Goal: Transaction & Acquisition: Download file/media

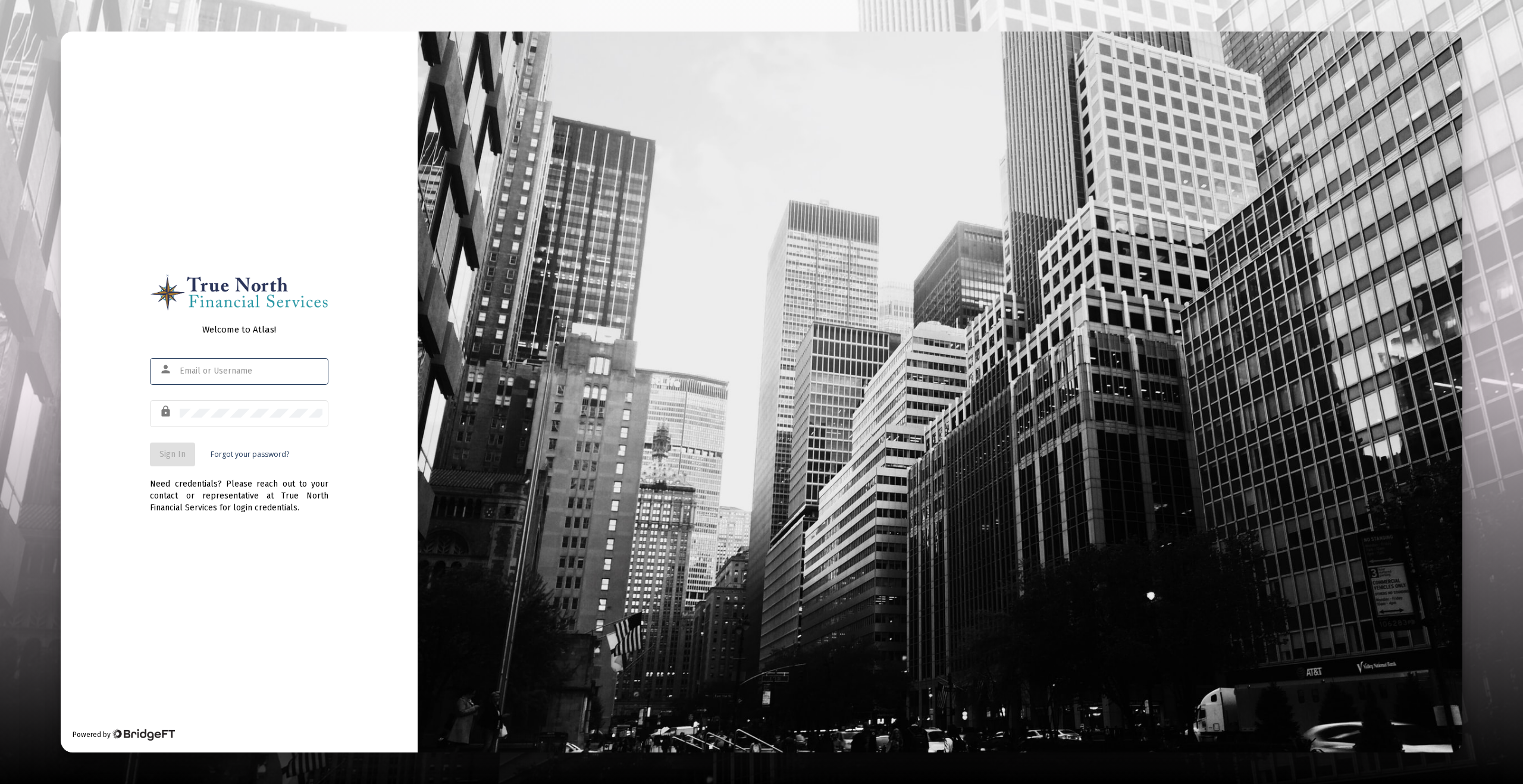
type input "[EMAIL_ADDRESS][DOMAIN_NAME]"
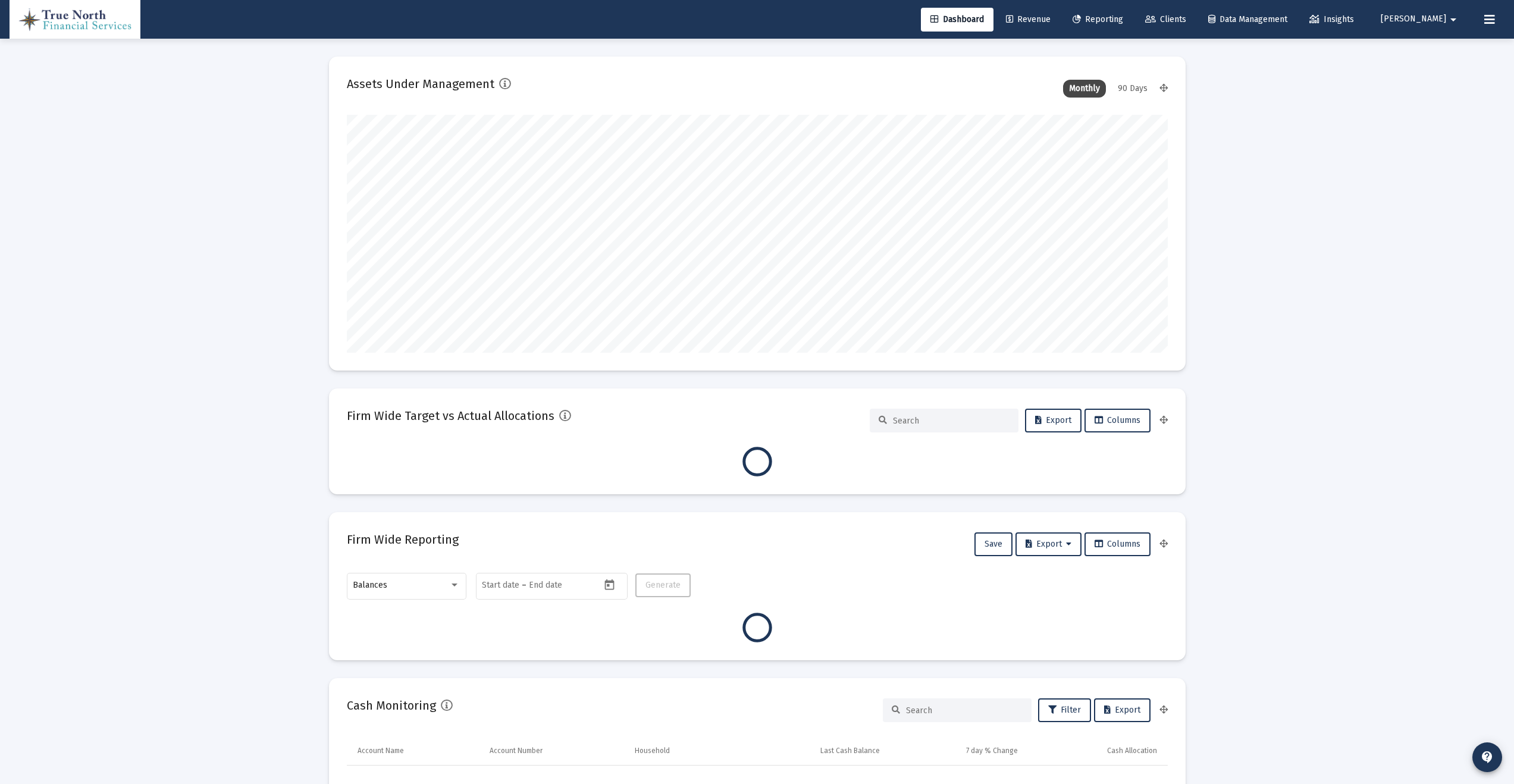
scroll to position [238, 821]
type input "[DATE]"
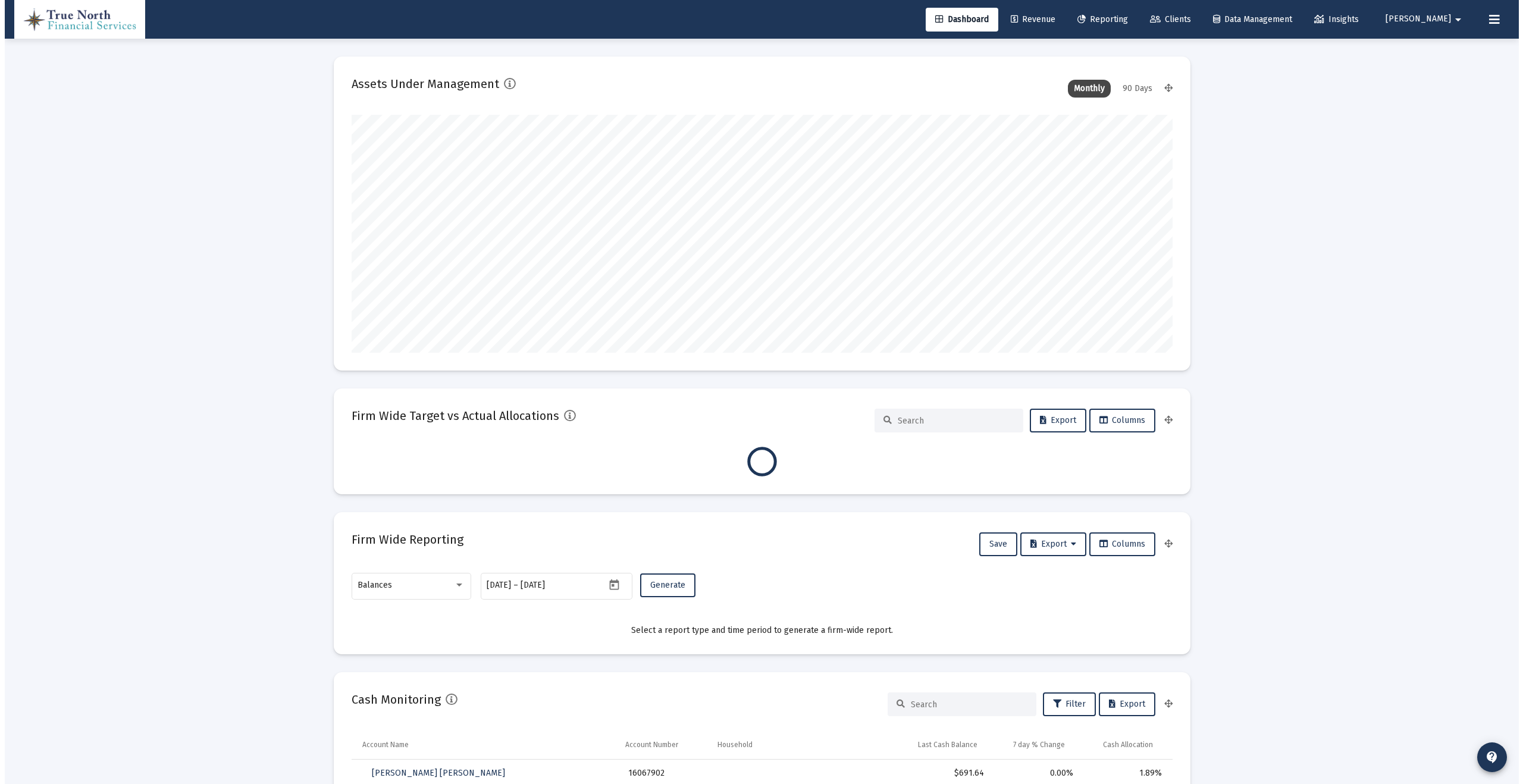
scroll to position [238, 384]
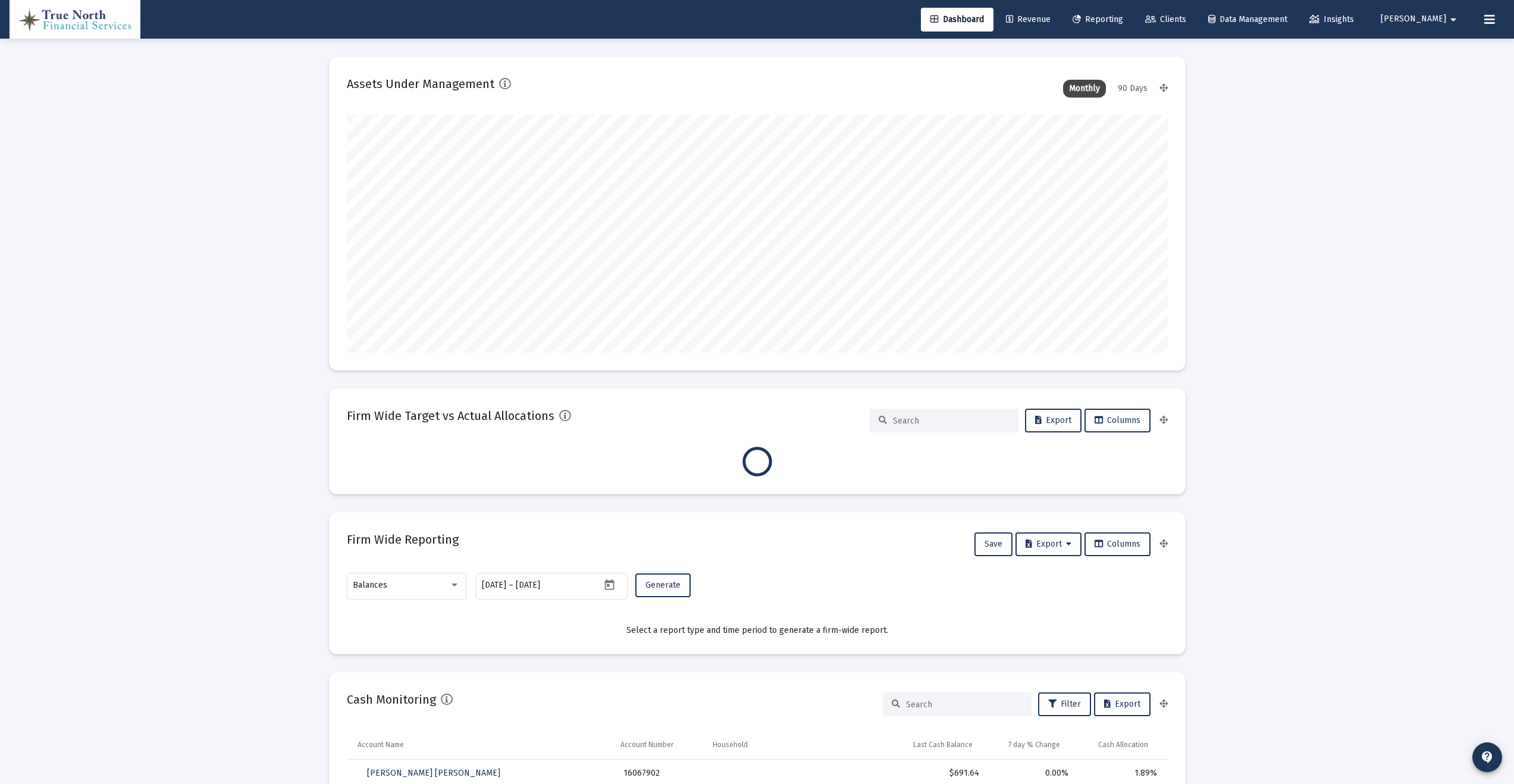
type input "[EMAIL_ADDRESS][DOMAIN_NAME]"
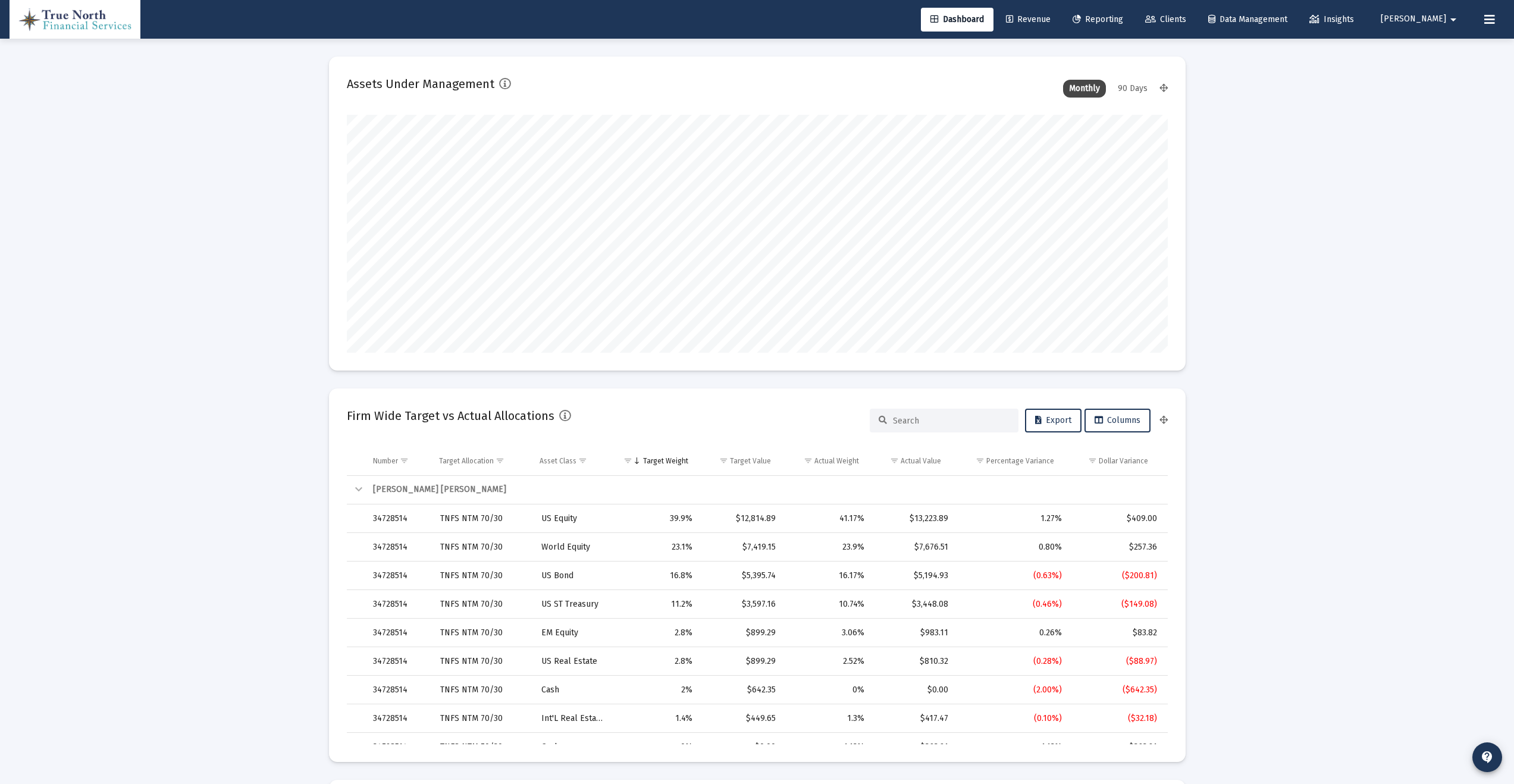
click at [1123, 21] on span "Reporting" at bounding box center [1097, 19] width 50 height 10
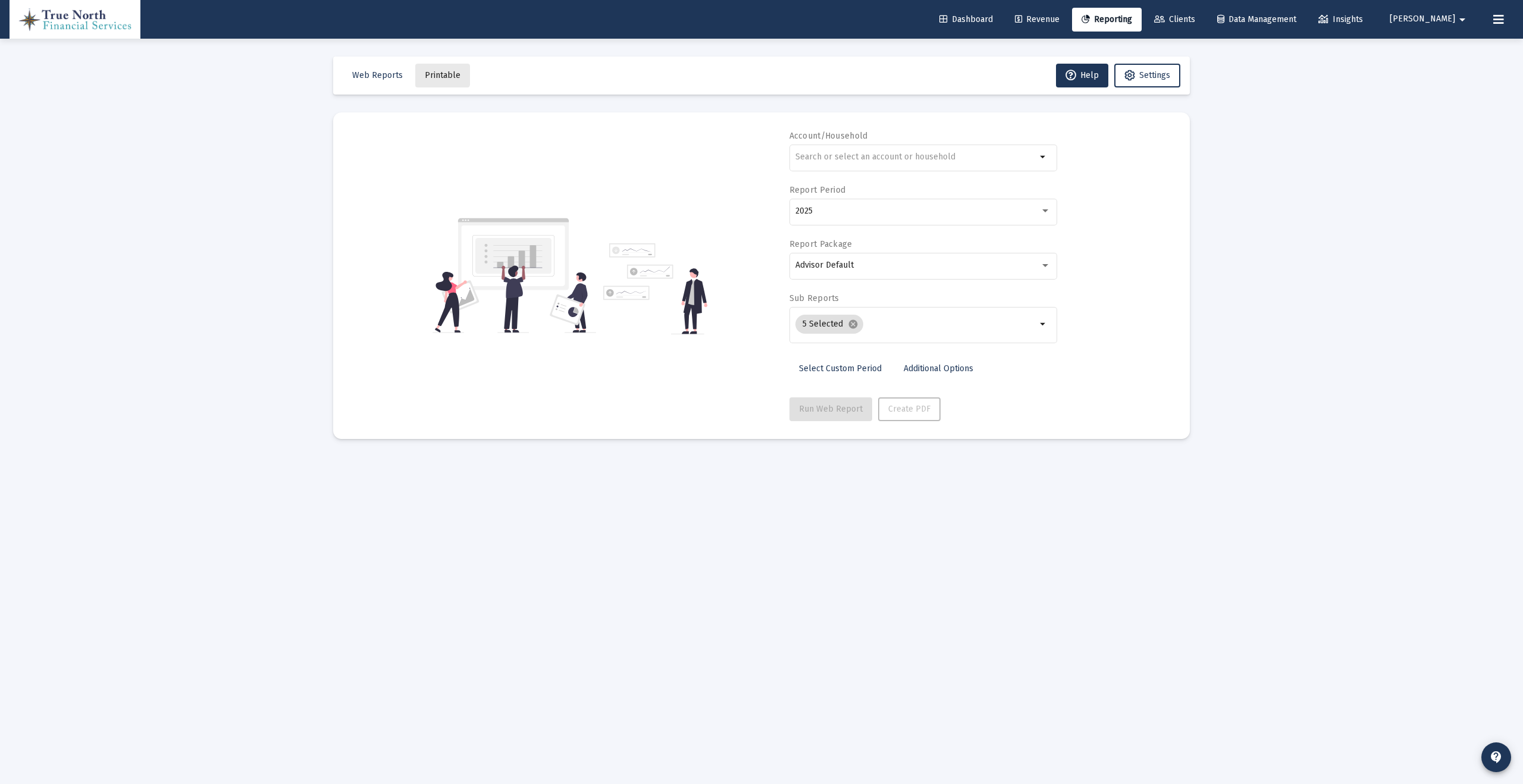
click at [438, 75] on span "Printable" at bounding box center [442, 75] width 35 height 10
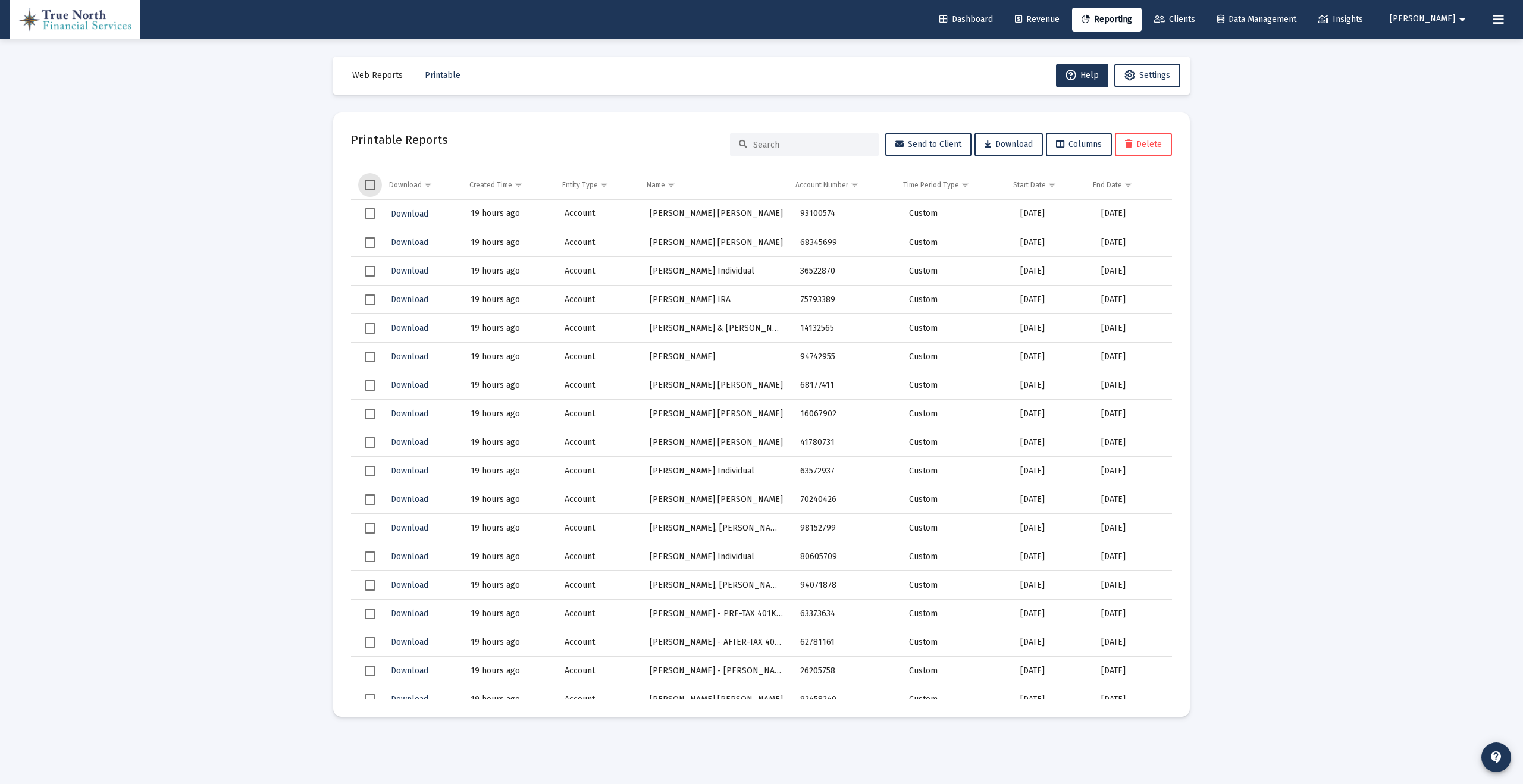
click at [370, 186] on span "Select all" at bounding box center [370, 185] width 11 height 11
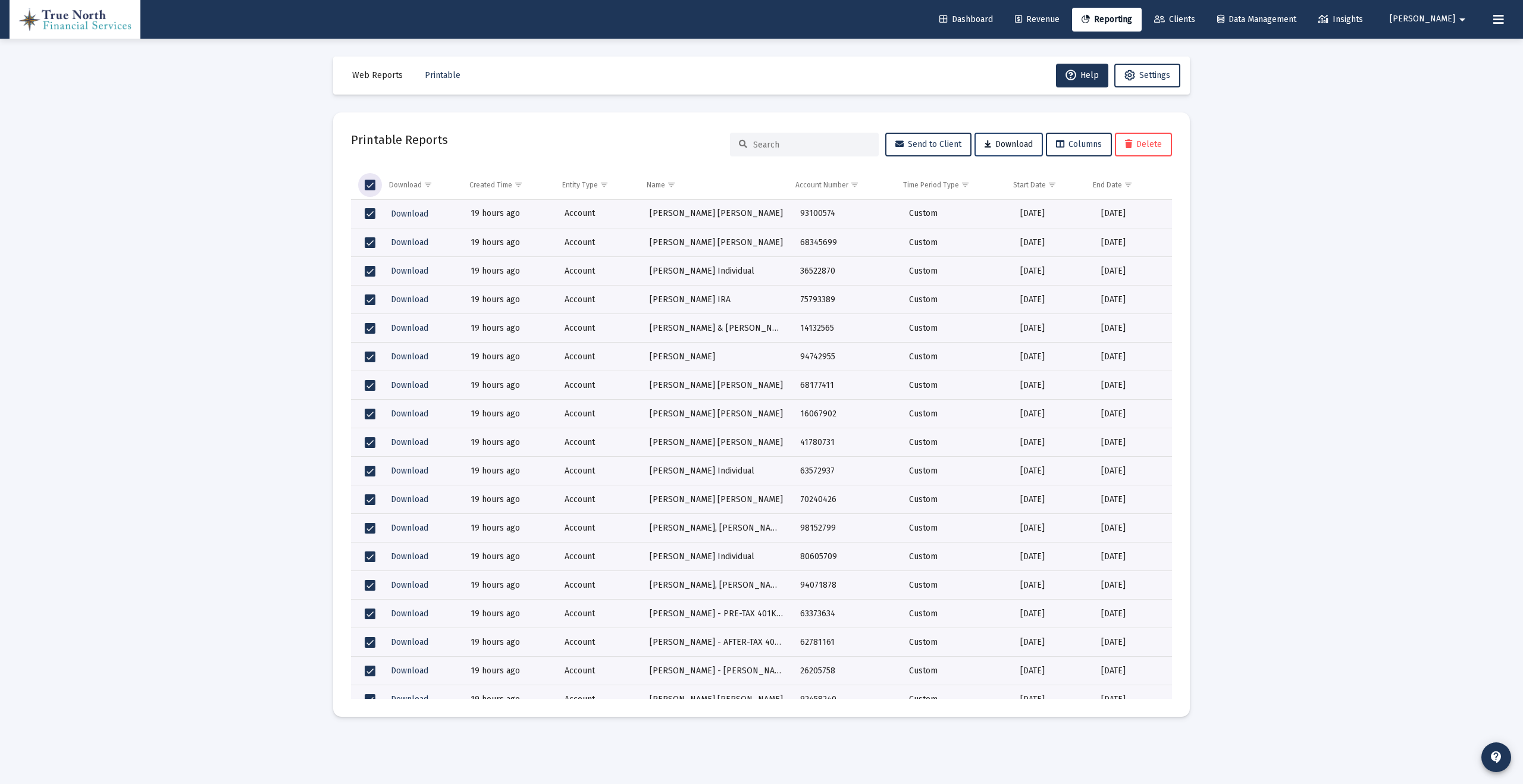
click at [1010, 146] on span "Download" at bounding box center [1008, 144] width 48 height 10
